Goal: Transaction & Acquisition: Purchase product/service

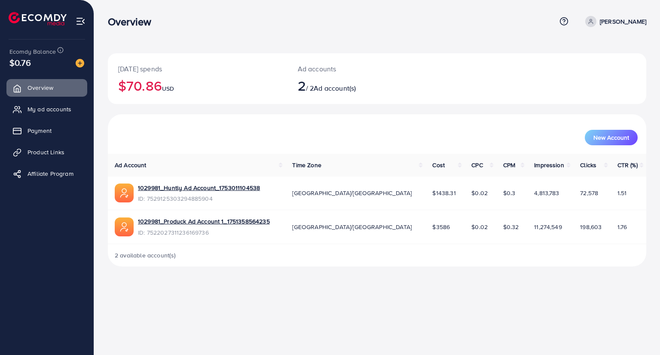
click at [34, 140] on ul "Overview My ad accounts Payment Product Links Affiliate Program" at bounding box center [47, 134] width 94 height 116
click at [35, 136] on link "Payment" at bounding box center [46, 130] width 81 height 17
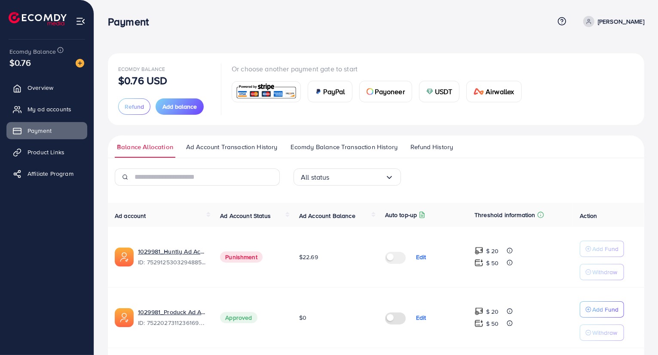
click at [452, 85] on div "USDT" at bounding box center [439, 91] width 40 height 21
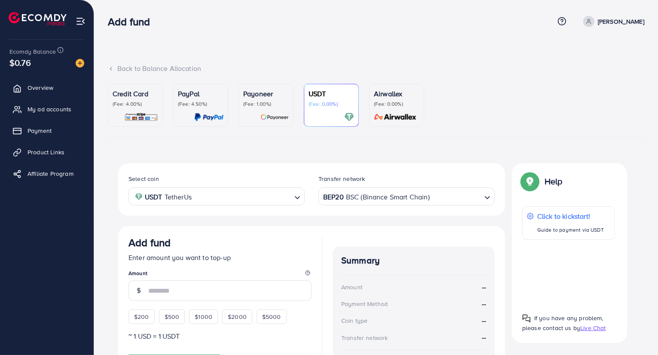
click at [365, 201] on div "BEP20 BSC (Binance Smart Chain)" at bounding box center [401, 195] width 160 height 15
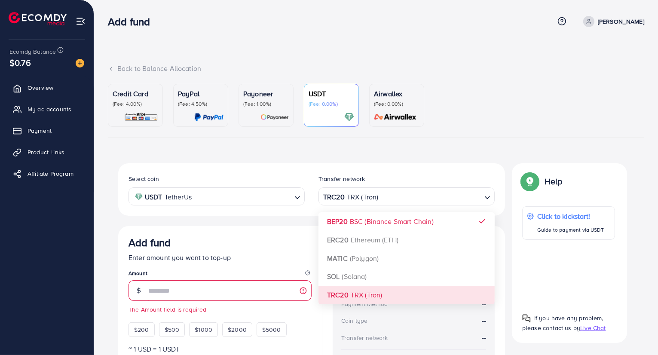
click at [371, 294] on div "Select coin USDT TetherUs Loading... Transfer network TRC20 TRX (Tron) Loading.…" at bounding box center [311, 305] width 387 height 284
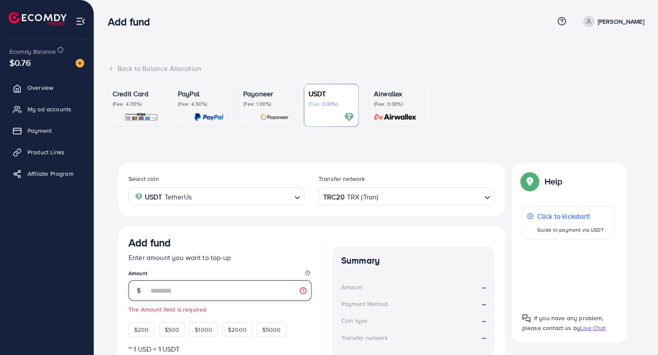
click at [226, 289] on input "number" at bounding box center [229, 290] width 163 height 21
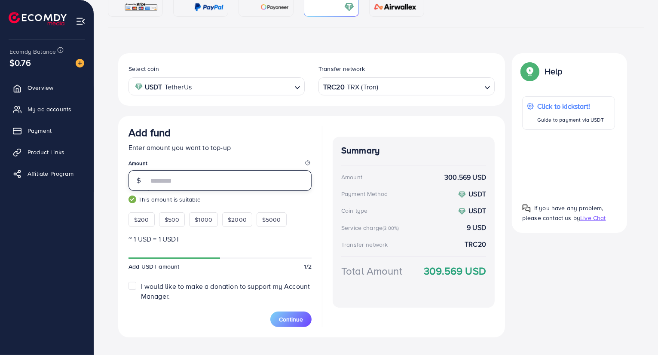
scroll to position [123, 0]
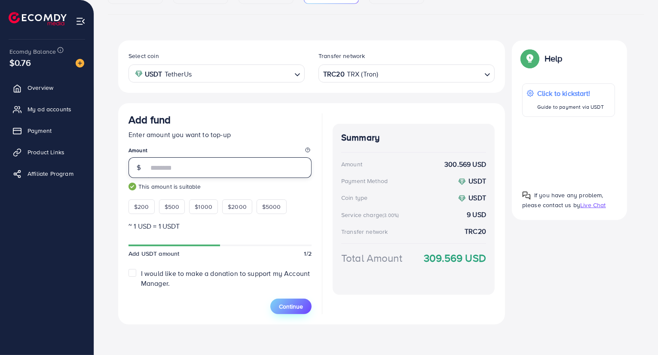
type input "***"
click at [301, 307] on span "Continue" at bounding box center [291, 306] width 24 height 9
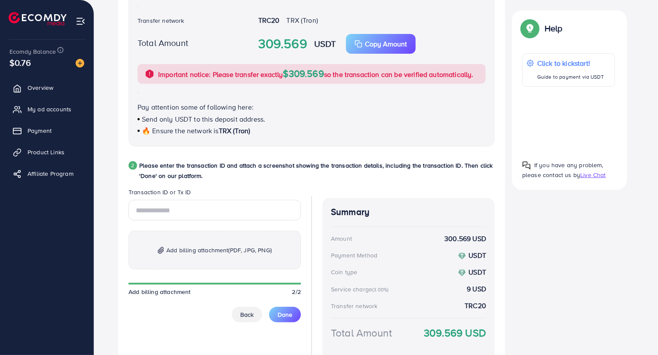
scroll to position [338, 0]
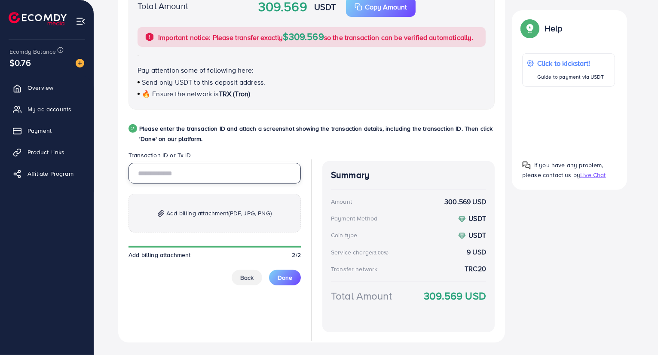
click at [188, 174] on input "text" at bounding box center [214, 173] width 172 height 21
paste input "**********"
type input "**********"
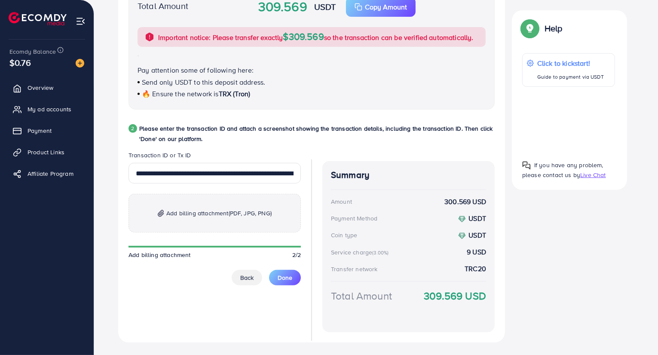
click at [219, 226] on p "Add billing attachment (PDF, JPG, PNG)" at bounding box center [214, 213] width 172 height 39
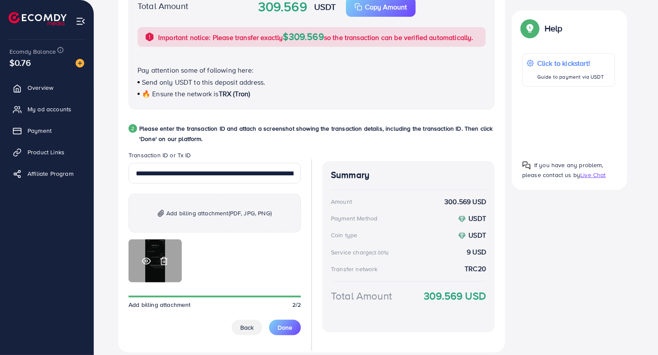
click at [148, 263] on icon at bounding box center [146, 261] width 8 height 6
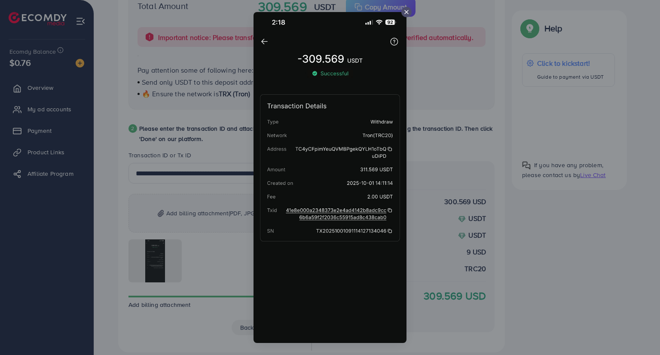
click at [467, 140] on div at bounding box center [330, 177] width 660 height 355
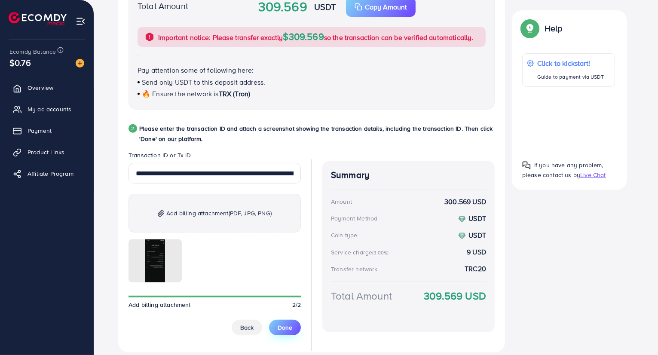
click at [285, 323] on span "Done" at bounding box center [284, 327] width 15 height 9
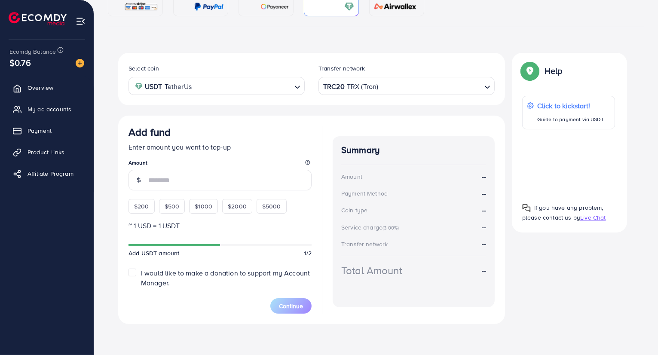
scroll to position [110, 0]
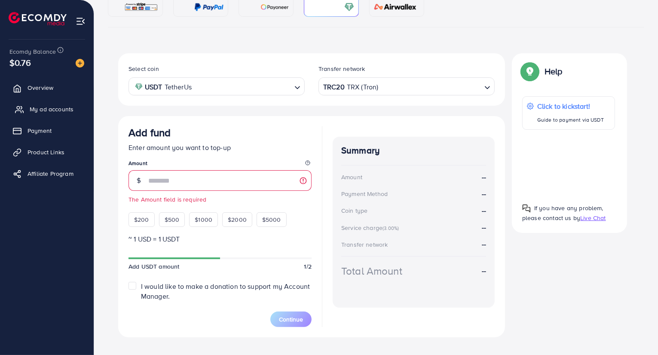
click at [42, 114] on link "My ad accounts" at bounding box center [46, 109] width 81 height 17
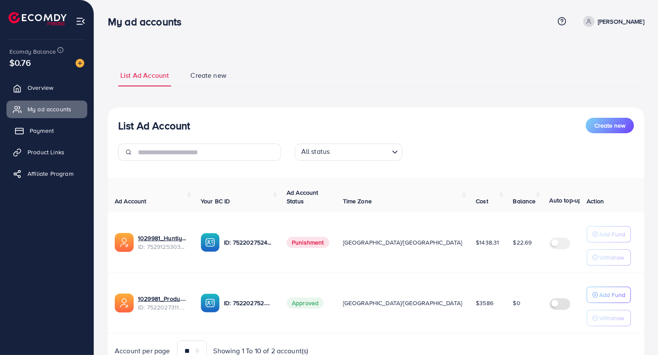
click at [29, 130] on link "Payment" at bounding box center [46, 130] width 81 height 17
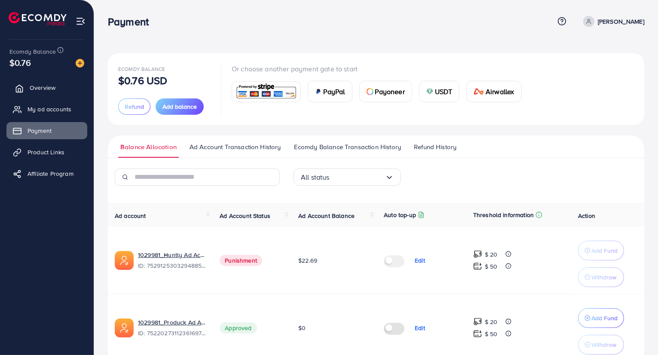
click at [36, 96] on link "Overview" at bounding box center [46, 87] width 81 height 17
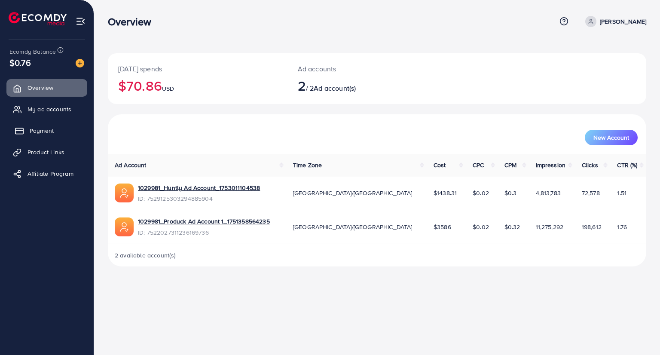
click at [38, 132] on span "Payment" at bounding box center [42, 130] width 24 height 9
